Goal: Complete application form

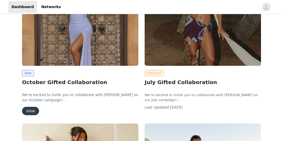
click at [31, 112] on button "View" at bounding box center [30, 111] width 17 height 8
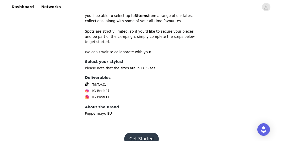
scroll to position [194, 0]
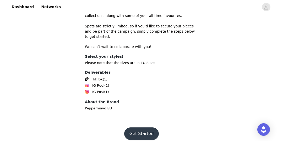
click at [146, 129] on button "Get Started" at bounding box center [141, 134] width 35 height 13
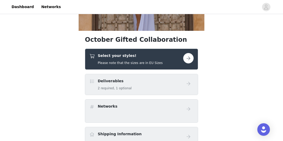
scroll to position [112, 0]
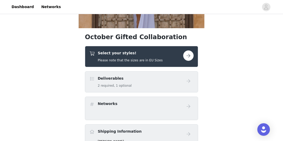
click at [188, 56] on button "button" at bounding box center [188, 56] width 10 height 10
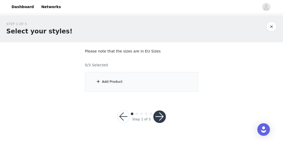
click at [179, 79] on div "Add Product" at bounding box center [141, 82] width 113 height 20
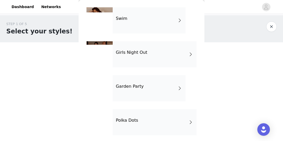
scroll to position [157, 0]
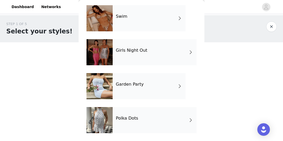
click at [175, 50] on div "Girls Night Out" at bounding box center [155, 52] width 84 height 26
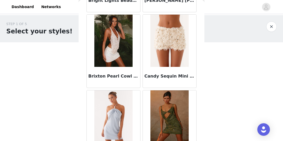
scroll to position [658, 0]
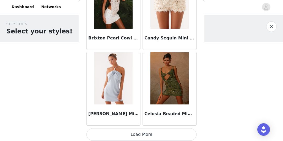
click at [178, 137] on button "Load More" at bounding box center [141, 135] width 110 height 13
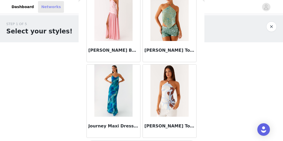
scroll to position [1415, 0]
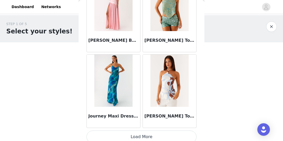
click at [179, 136] on button "Load More" at bounding box center [141, 137] width 110 height 13
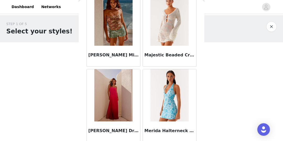
scroll to position [2172, 0]
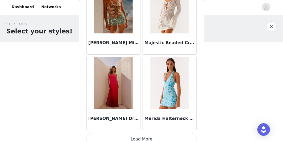
click at [172, 133] on button "Load More" at bounding box center [141, 139] width 110 height 13
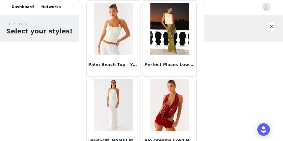
scroll to position [2929, 0]
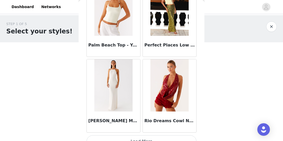
click at [180, 136] on button "Load More" at bounding box center [141, 142] width 110 height 13
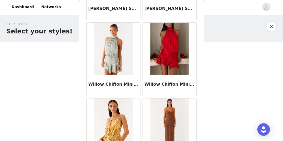
scroll to position [3669, 0]
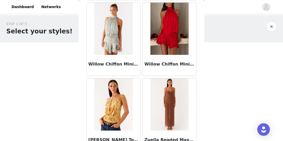
click at [272, 27] on button "button" at bounding box center [271, 26] width 10 height 10
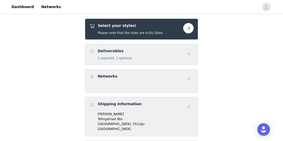
scroll to position [140, 0]
click at [160, 30] on div "Select your styles! Please note that the sizes are in EU Sizes" at bounding box center [136, 29] width 94 height 12
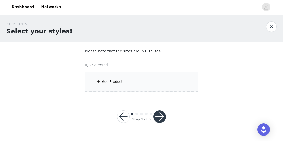
click at [162, 85] on div "Add Product" at bounding box center [141, 82] width 113 height 20
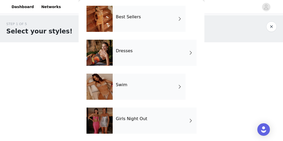
scroll to position [76, 0]
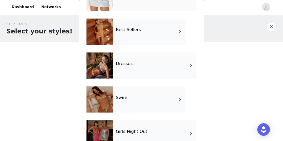
click at [161, 64] on div "Dresses" at bounding box center [155, 66] width 84 height 26
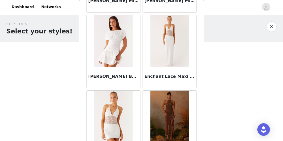
scroll to position [622, 0]
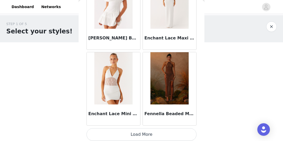
click at [181, 134] on button "Load More" at bounding box center [141, 135] width 110 height 13
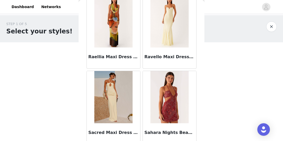
scroll to position [1322, 0]
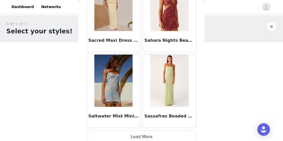
click at [174, 134] on button "Load More" at bounding box center [141, 137] width 110 height 13
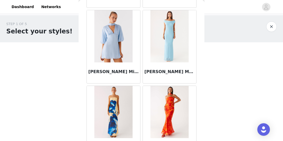
scroll to position [2172, 0]
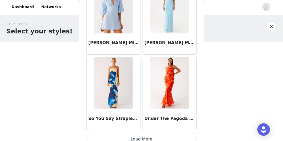
click at [175, 135] on button "Load More" at bounding box center [141, 139] width 110 height 13
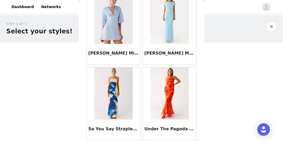
scroll to position [0, 0]
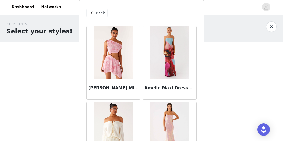
click at [91, 13] on span at bounding box center [92, 13] width 6 height 6
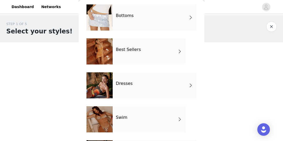
scroll to position [50, 0]
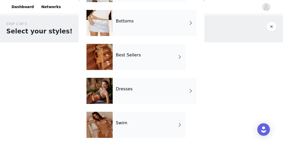
click at [167, 57] on div "Best Sellers" at bounding box center [149, 57] width 73 height 26
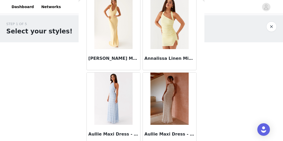
scroll to position [658, 0]
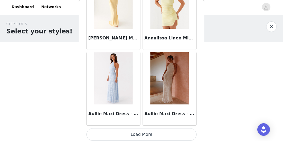
click at [183, 134] on button "Load More" at bounding box center [141, 135] width 110 height 13
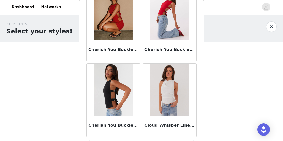
scroll to position [1415, 0]
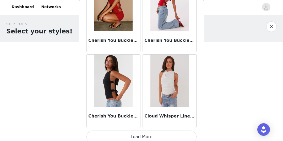
click at [180, 138] on button "Load More" at bounding box center [141, 137] width 110 height 13
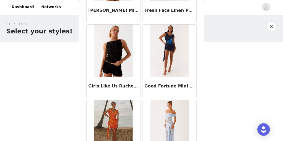
scroll to position [2172, 0]
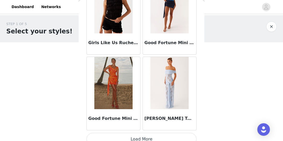
click at [179, 134] on button "Load More" at bounding box center [141, 139] width 110 height 13
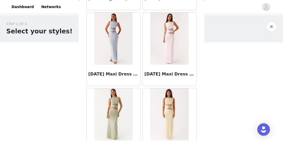
scroll to position [2929, 0]
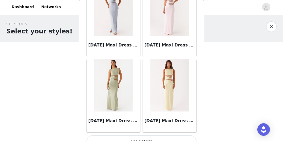
click at [176, 136] on button "Load More" at bounding box center [141, 142] width 110 height 13
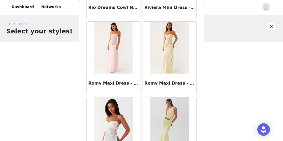
scroll to position [4443, 0]
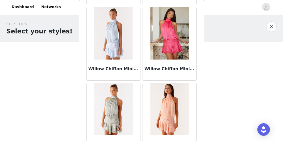
scroll to position [5200, 0]
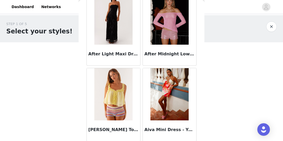
scroll to position [0, 0]
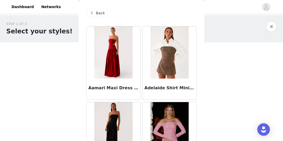
click at [97, 14] on span "Back" at bounding box center [100, 12] width 9 height 5
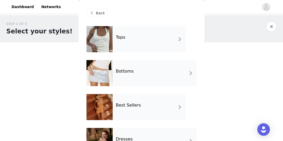
click at [168, 74] on div "Bottoms" at bounding box center [155, 73] width 84 height 26
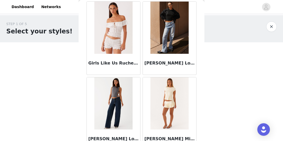
scroll to position [658, 0]
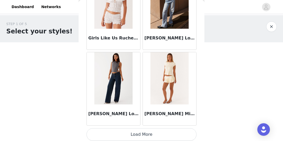
click at [169, 134] on button "Load More" at bounding box center [141, 135] width 110 height 13
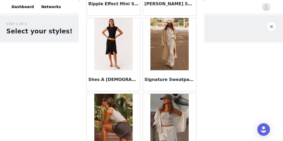
scroll to position [1381, 0]
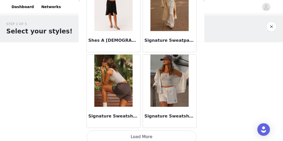
click at [181, 131] on button "Load More" at bounding box center [141, 137] width 110 height 13
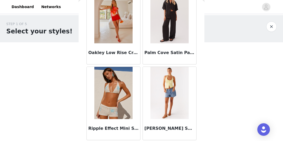
scroll to position [0, 0]
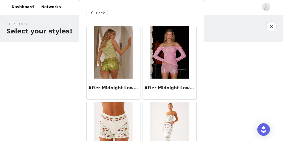
click at [97, 13] on span "Back" at bounding box center [100, 12] width 9 height 5
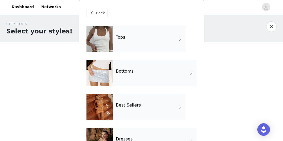
click at [158, 40] on div "Tops" at bounding box center [149, 39] width 73 height 26
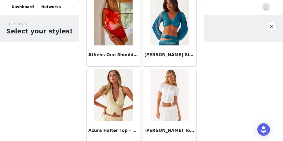
scroll to position [263, 0]
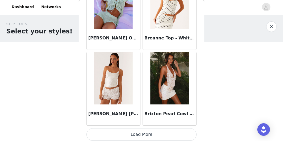
click at [175, 133] on button "Load More" at bounding box center [141, 135] width 110 height 13
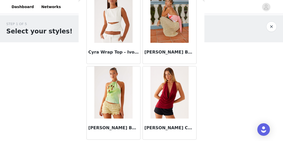
scroll to position [1415, 0]
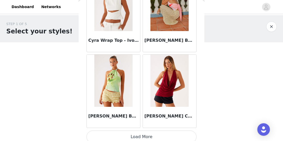
click at [182, 136] on button "Load More" at bounding box center [141, 137] width 110 height 13
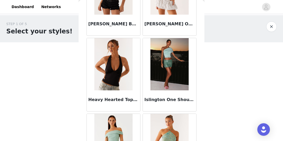
scroll to position [1970, 0]
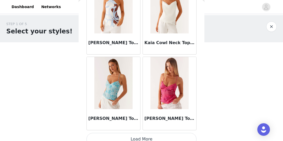
click at [180, 133] on button "Load More" at bounding box center [141, 139] width 110 height 13
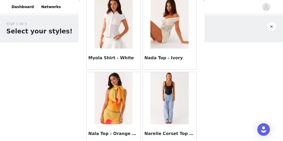
scroll to position [2929, 0]
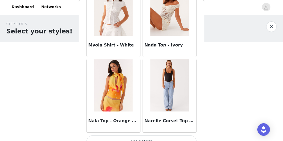
click at [178, 136] on button "Load More" at bounding box center [141, 142] width 110 height 13
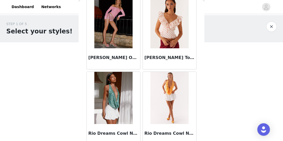
scroll to position [3686, 0]
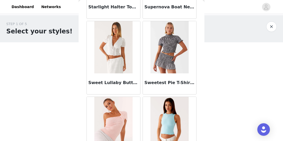
scroll to position [4258, 0]
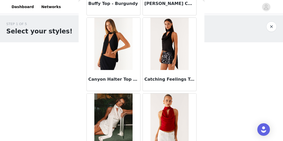
scroll to position [0, 0]
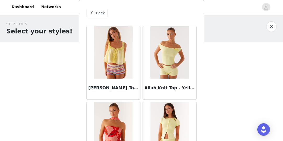
click at [97, 13] on span "Back" at bounding box center [100, 12] width 9 height 5
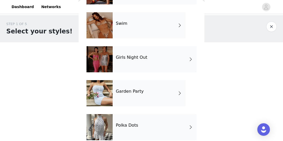
scroll to position [157, 0]
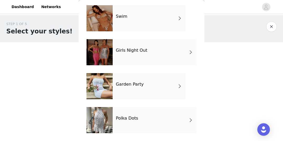
click at [168, 88] on div "Garden Party" at bounding box center [149, 86] width 73 height 26
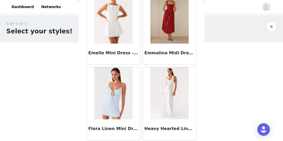
scroll to position [658, 0]
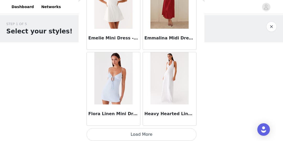
click at [170, 134] on button "Load More" at bounding box center [141, 135] width 110 height 13
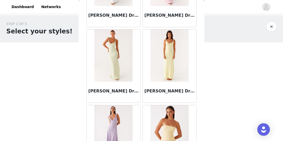
scroll to position [0, 0]
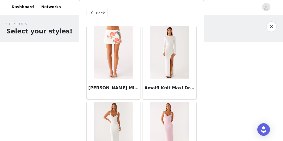
click at [94, 11] on span at bounding box center [92, 13] width 6 height 6
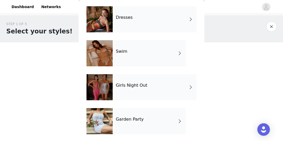
scroll to position [157, 0]
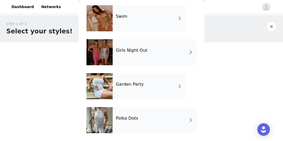
click at [171, 119] on div "Polka Dots" at bounding box center [155, 120] width 84 height 26
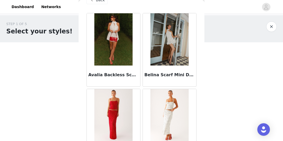
scroll to position [0, 0]
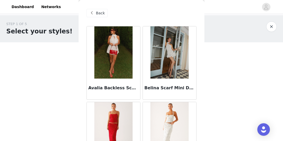
click at [98, 13] on span "Back" at bounding box center [100, 12] width 9 height 5
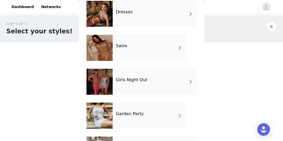
scroll to position [107, 0]
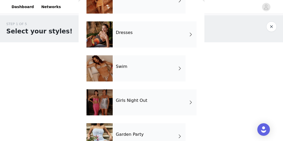
click at [163, 99] on div "Girls Night Out" at bounding box center [155, 103] width 84 height 26
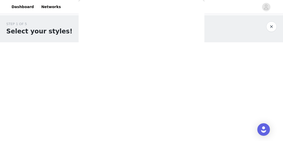
scroll to position [0, 0]
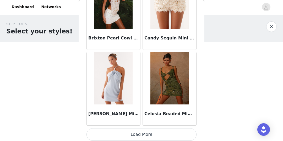
click at [172, 136] on button "Load More" at bounding box center [141, 135] width 110 height 13
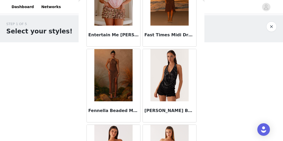
scroll to position [1122, 0]
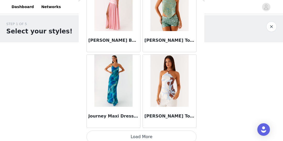
click at [168, 134] on button "Load More" at bounding box center [141, 137] width 110 height 13
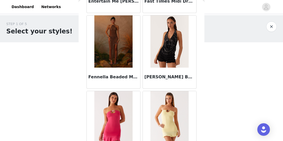
scroll to position [1150, 0]
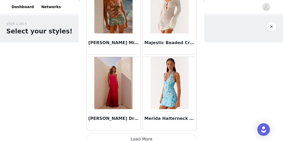
click at [167, 135] on button "Load More" at bounding box center [141, 139] width 110 height 13
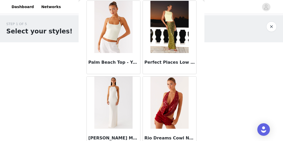
scroll to position [2929, 0]
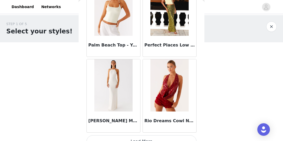
click at [168, 136] on button "Load More" at bounding box center [141, 142] width 110 height 13
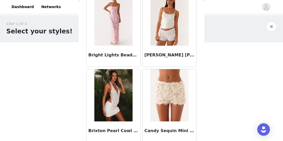
scroll to position [0, 0]
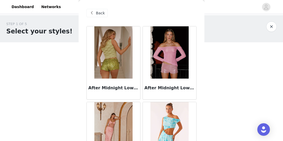
click at [98, 14] on span "Back" at bounding box center [100, 12] width 9 height 5
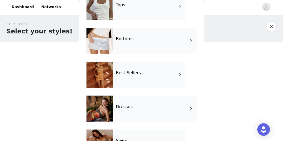
scroll to position [47, 0]
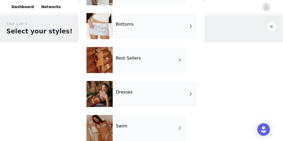
click at [154, 100] on div "Dresses" at bounding box center [155, 94] width 84 height 26
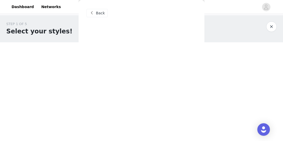
scroll to position [0, 0]
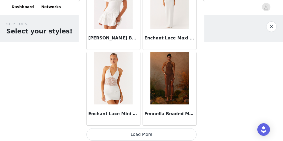
click at [169, 131] on button "Load More" at bounding box center [141, 135] width 110 height 13
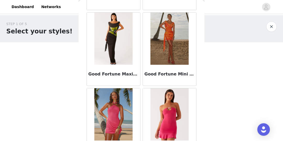
scroll to position [773, 0]
click at [126, 43] on img at bounding box center [113, 39] width 38 height 52
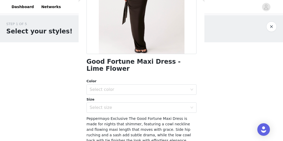
scroll to position [90, 0]
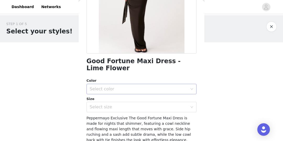
click at [167, 88] on div "Select color" at bounding box center [139, 89] width 98 height 5
click at [158, 101] on li "Lime Flower" at bounding box center [141, 100] width 110 height 8
click at [155, 109] on div "Select size" at bounding box center [139, 107] width 98 height 5
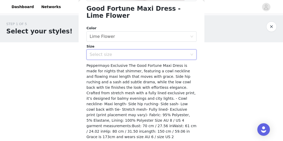
scroll to position [151, 0]
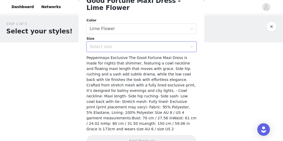
click at [177, 45] on div "Select size" at bounding box center [139, 46] width 98 height 5
click at [164, 48] on div "Select size" at bounding box center [139, 46] width 98 height 5
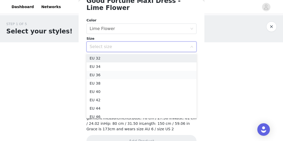
click at [127, 75] on li "EU 36" at bounding box center [141, 75] width 110 height 8
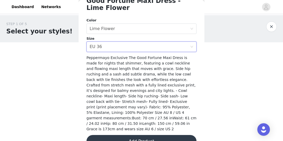
click at [143, 135] on button "Add Product" at bounding box center [141, 141] width 110 height 13
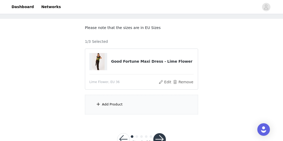
scroll to position [25, 0]
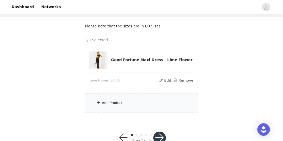
click at [186, 105] on div "Add Product" at bounding box center [141, 103] width 113 height 20
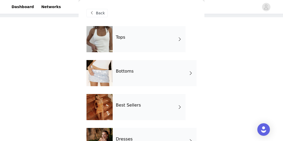
click at [174, 75] on div "Bottoms" at bounding box center [155, 73] width 84 height 26
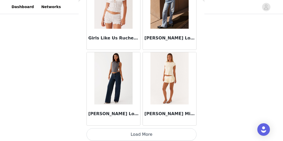
scroll to position [40, 0]
click at [175, 132] on button "Load More" at bounding box center [141, 135] width 110 height 13
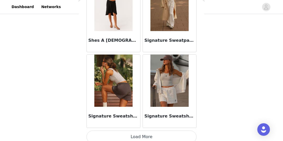
click at [176, 133] on button "Load More" at bounding box center [141, 137] width 110 height 13
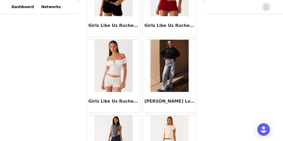
scroll to position [0, 0]
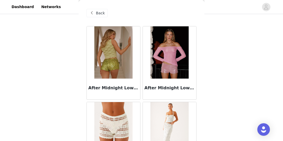
click at [97, 9] on div "Back" at bounding box center [96, 13] width 21 height 8
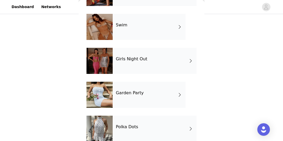
scroll to position [148, 0]
click at [162, 100] on div "Garden Party" at bounding box center [149, 95] width 73 height 26
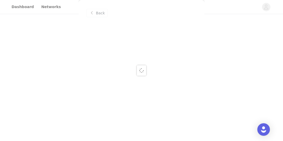
scroll to position [0, 0]
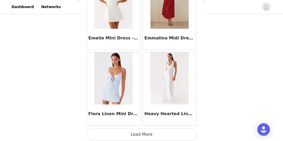
click at [169, 136] on button "Load More" at bounding box center [141, 135] width 110 height 13
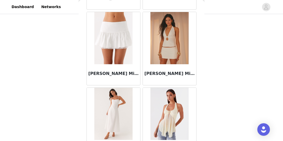
scroll to position [1078, 0]
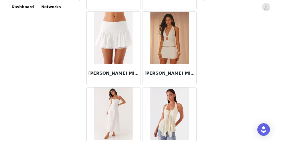
click at [174, 43] on img at bounding box center [169, 38] width 38 height 52
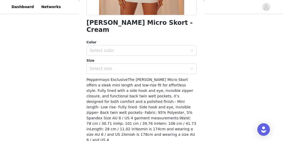
scroll to position [135, 0]
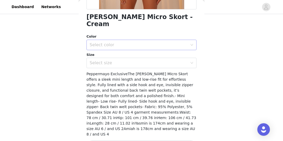
click at [169, 42] on div "Select color" at bounding box center [139, 44] width 98 height 5
click at [162, 52] on li "Cream" at bounding box center [141, 49] width 110 height 8
click at [160, 60] on div "Select size" at bounding box center [139, 62] width 98 height 5
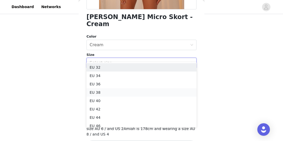
click at [140, 93] on li "EU 38" at bounding box center [141, 93] width 110 height 8
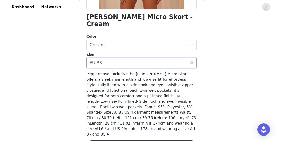
click at [171, 58] on div "Select size EU 38" at bounding box center [140, 63] width 100 height 10
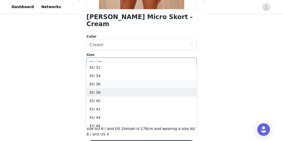
click at [154, 83] on li "EU 36" at bounding box center [141, 84] width 110 height 8
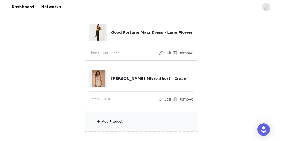
scroll to position [55, 0]
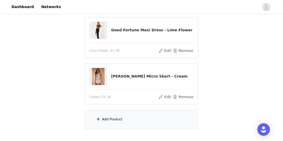
click at [174, 115] on div "Add Product" at bounding box center [141, 120] width 113 height 20
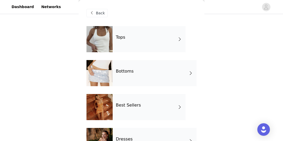
click at [150, 40] on div "Tops" at bounding box center [149, 39] width 73 height 26
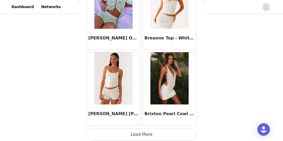
click at [178, 131] on button "Load More" at bounding box center [141, 135] width 110 height 13
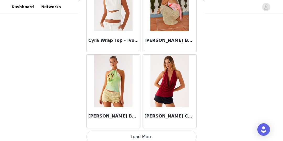
click at [177, 133] on button "Load More" at bounding box center [141, 137] width 110 height 13
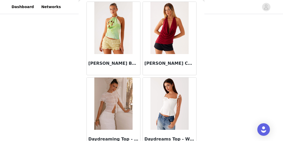
scroll to position [1473, 0]
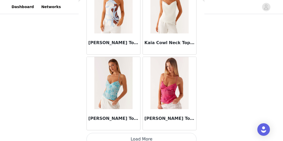
click at [174, 135] on button "Load More" at bounding box center [141, 139] width 110 height 13
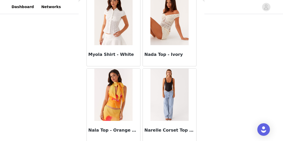
scroll to position [2928, 0]
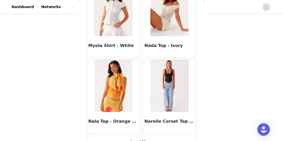
click at [172, 85] on img at bounding box center [169, 86] width 38 height 52
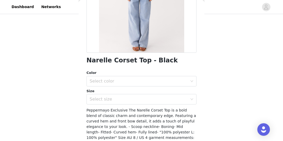
scroll to position [92, 0]
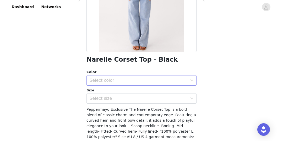
click at [170, 78] on div "Select color" at bounding box center [139, 80] width 98 height 5
click at [157, 92] on li "Black" at bounding box center [141, 92] width 110 height 8
click at [152, 99] on div "Select size" at bounding box center [139, 98] width 98 height 5
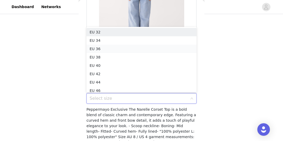
click at [115, 49] on li "EU 36" at bounding box center [141, 49] width 110 height 8
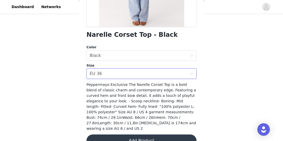
scroll to position [123, 0]
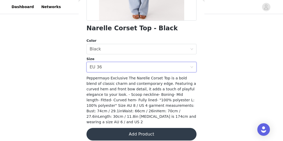
click at [157, 129] on button "Add Product" at bounding box center [141, 134] width 110 height 13
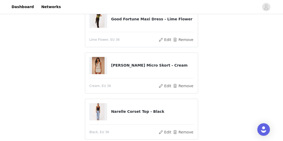
scroll to position [38, 0]
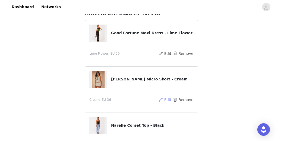
click at [168, 101] on button "Edit" at bounding box center [164, 100] width 13 height 6
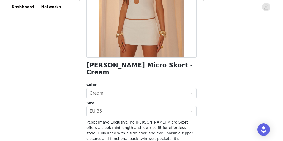
scroll to position [90, 0]
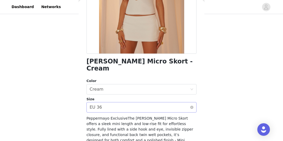
click at [157, 103] on div "Select size EU 36" at bounding box center [140, 108] width 100 height 10
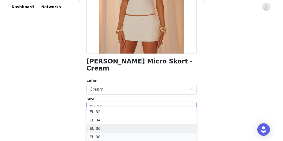
click at [148, 134] on li "EU 38" at bounding box center [141, 137] width 110 height 8
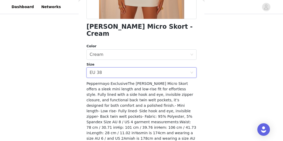
scroll to position [135, 0]
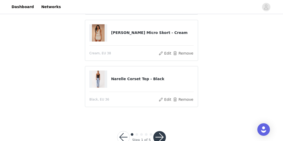
scroll to position [99, 0]
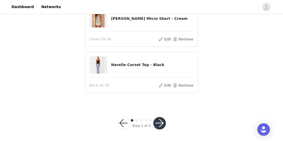
click at [162, 123] on button "button" at bounding box center [159, 123] width 13 height 13
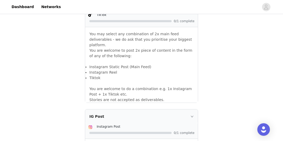
scroll to position [319, 0]
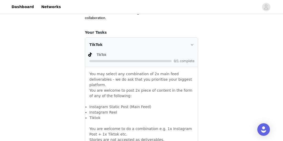
click at [191, 45] on icon "icon: right" at bounding box center [191, 44] width 3 height 3
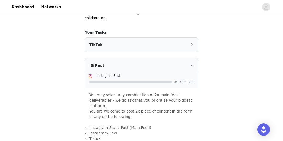
click at [186, 48] on div "TikTok" at bounding box center [141, 45] width 113 height 14
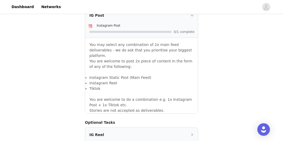
scroll to position [516, 0]
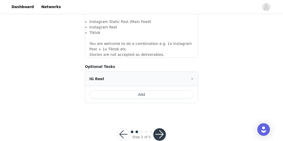
click at [160, 129] on button "button" at bounding box center [159, 135] width 13 height 13
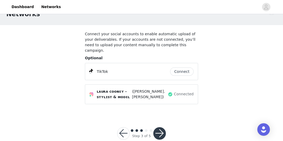
scroll to position [22, 0]
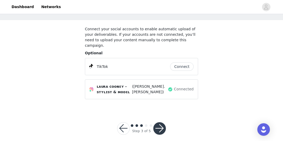
click at [181, 63] on button "Connect" at bounding box center [182, 67] width 24 height 8
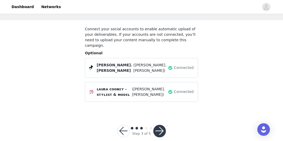
click at [163, 125] on button "button" at bounding box center [159, 131] width 13 height 13
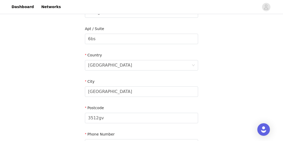
scroll to position [142, 0]
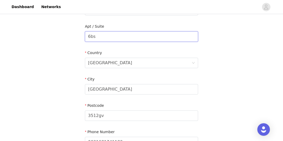
click at [116, 37] on input "6bs" at bounding box center [141, 36] width 113 height 10
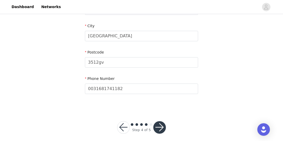
scroll to position [200, 0]
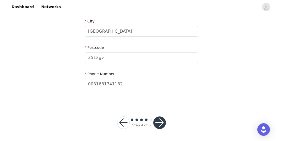
type input "6bs 3a"
click at [158, 123] on button "button" at bounding box center [159, 123] width 13 height 13
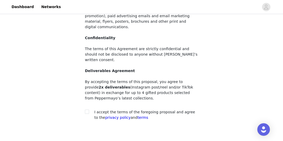
scroll to position [101, 0]
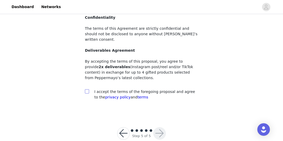
click at [88, 90] on input "checkbox" at bounding box center [87, 92] width 4 height 4
checkbox input "true"
click at [161, 128] on button "button" at bounding box center [159, 134] width 13 height 13
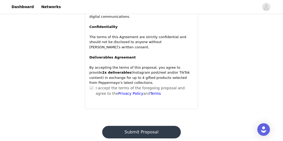
scroll to position [424, 0]
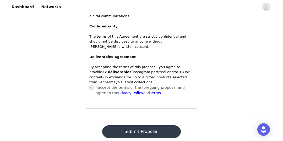
click at [149, 126] on button "Submit Proposal" at bounding box center [141, 132] width 78 height 13
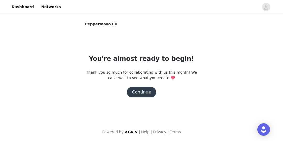
scroll to position [0, 0]
click at [144, 90] on button "Continue" at bounding box center [141, 92] width 29 height 10
